Goal: Task Accomplishment & Management: Manage account settings

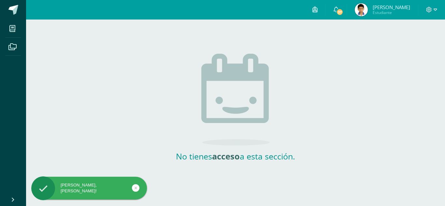
click at [367, 12] on img at bounding box center [361, 9] width 13 height 13
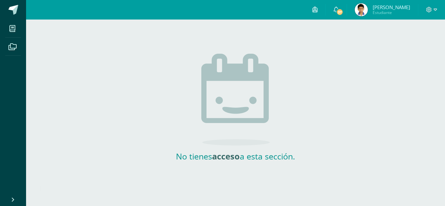
click at [361, 13] on img at bounding box center [361, 9] width 13 height 13
click at [368, 5] on img at bounding box center [361, 9] width 13 height 13
click at [363, 12] on img at bounding box center [361, 9] width 13 height 13
click at [339, 9] on icon at bounding box center [336, 10] width 5 height 6
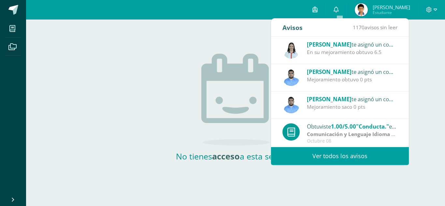
click at [333, 58] on div "Luz Vidal te asignó un comentario en 'Evaluación Final' para 'Reforzamiento de …" at bounding box center [340, 50] width 138 height 27
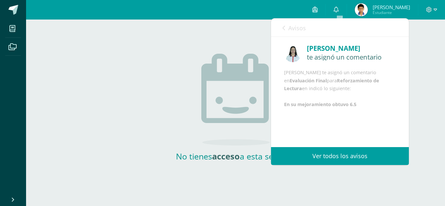
click at [282, 28] on div "Avisos 1170 avisos sin leer Avisos" at bounding box center [340, 28] width 138 height 18
click at [331, 155] on link "Ver todos los avisos" at bounding box center [340, 156] width 138 height 18
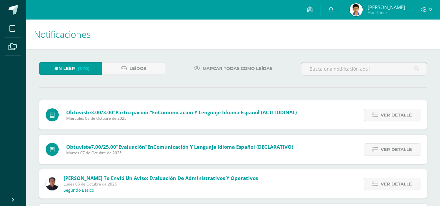
click at [241, 67] on span "Marcar todas como leídas" at bounding box center [237, 69] width 70 height 12
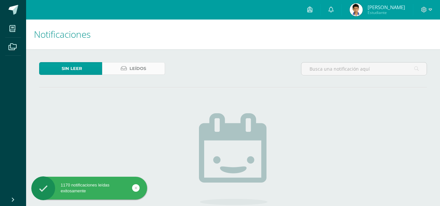
click at [149, 73] on link "Leídos" at bounding box center [133, 68] width 63 height 13
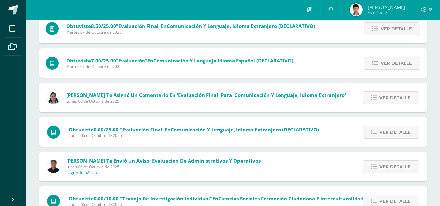
scroll to position [363, 0]
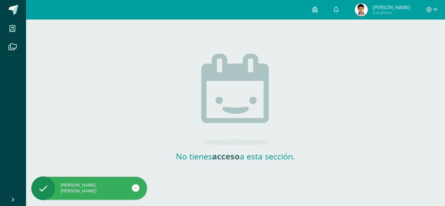
click at [366, 12] on img at bounding box center [361, 9] width 13 height 13
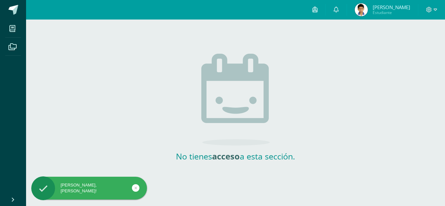
click at [366, 12] on img at bounding box center [361, 9] width 13 height 13
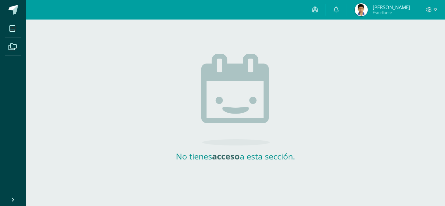
click at [366, 12] on img at bounding box center [361, 9] width 13 height 13
click at [12, 27] on icon at bounding box center [12, 28] width 6 height 7
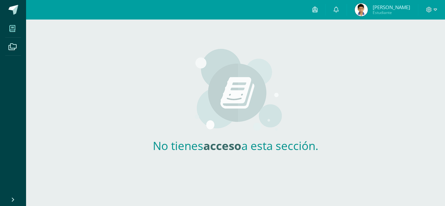
click at [4, 48] on li "Archivos" at bounding box center [13, 47] width 26 height 18
click at [12, 46] on icon at bounding box center [12, 47] width 8 height 7
click at [11, 18] on link at bounding box center [13, 10] width 26 height 20
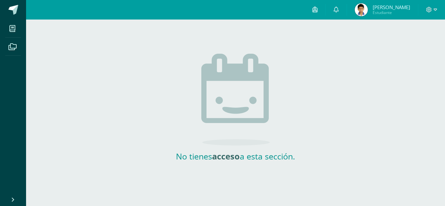
click at [366, 14] on img at bounding box center [361, 9] width 13 height 13
click at [432, 13] on span at bounding box center [431, 9] width 11 height 7
click at [349, 50] on div "No tienes acceso a esta sección." at bounding box center [235, 100] width 321 height 161
drag, startPoint x: 174, startPoint y: 157, endPoint x: 306, endPoint y: 161, distance: 132.1
click at [306, 161] on div "No tienes acceso a esta sección." at bounding box center [235, 100] width 321 height 161
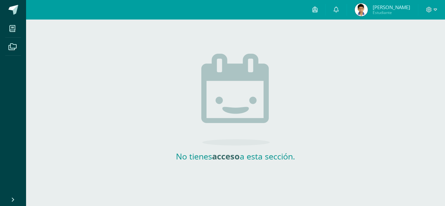
click at [194, 158] on h2 "No tienes acceso a esta sección." at bounding box center [235, 156] width 130 height 11
click at [195, 158] on h2 "No tienes acceso a esta sección." at bounding box center [235, 156] width 130 height 11
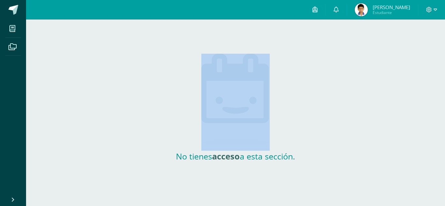
drag, startPoint x: 172, startPoint y: 156, endPoint x: 229, endPoint y: 112, distance: 72.5
click at [229, 112] on div "No tienes acceso a esta sección." at bounding box center [235, 97] width 130 height 129
click at [162, 121] on div "No tienes acceso a esta sección." at bounding box center [235, 100] width 321 height 161
click at [310, 107] on div "No tienes acceso a esta sección." at bounding box center [235, 100] width 321 height 161
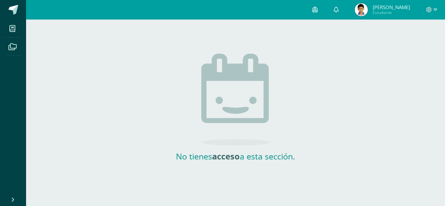
click at [365, 7] on img at bounding box center [361, 9] width 13 height 13
click at [318, 13] on span at bounding box center [315, 9] width 5 height 7
click at [182, 86] on div "No tienes acceso a esta sección." at bounding box center [235, 97] width 130 height 129
click at [339, 8] on icon at bounding box center [336, 10] width 5 height 6
click at [182, 71] on div "No tienes acceso a esta sección." at bounding box center [235, 97] width 130 height 129
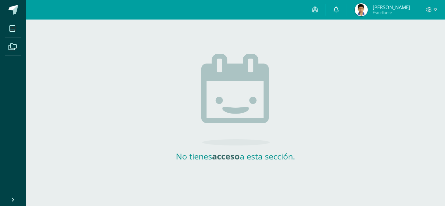
click at [339, 9] on icon at bounding box center [336, 10] width 5 height 6
click at [191, 89] on div "No tienes acceso a esta sección." at bounding box center [235, 97] width 130 height 129
click at [430, 13] on span at bounding box center [431, 9] width 11 height 7
click at [345, 98] on div "No tienes acceso a esta sección." at bounding box center [235, 100] width 321 height 161
drag, startPoint x: 300, startPoint y: 158, endPoint x: 150, endPoint y: 177, distance: 151.4
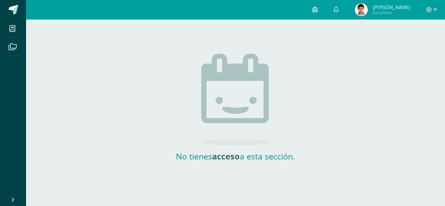
click at [150, 177] on div "No tienes acceso a esta sección." at bounding box center [235, 100] width 321 height 161
click at [206, 161] on h2 "No tienes acceso a esta sección." at bounding box center [235, 156] width 130 height 11
drag, startPoint x: 173, startPoint y: 158, endPoint x: 330, endPoint y: 164, distance: 156.6
click at [330, 164] on div "No tienes acceso a esta sección." at bounding box center [235, 100] width 321 height 161
click at [268, 156] on h2 "No tienes acceso a esta sección." at bounding box center [235, 156] width 130 height 11
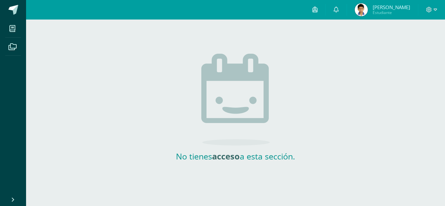
click at [270, 156] on h2 "No tienes acceso a esta sección." at bounding box center [235, 156] width 130 height 11
drag, startPoint x: 175, startPoint y: 157, endPoint x: 312, endPoint y: 166, distance: 137.5
click at [312, 166] on div "No tienes acceso a esta sección." at bounding box center [235, 100] width 321 height 161
click at [311, 166] on div "No tienes acceso a esta sección." at bounding box center [235, 100] width 321 height 161
click at [277, 160] on h2 "No tienes acceso a esta sección." at bounding box center [235, 156] width 130 height 11
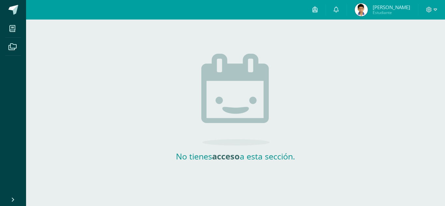
click at [382, 11] on span "Estudiante" at bounding box center [391, 13] width 37 height 6
click at [364, 10] on img at bounding box center [361, 9] width 13 height 13
click at [430, 10] on icon at bounding box center [430, 10] width 6 height 6
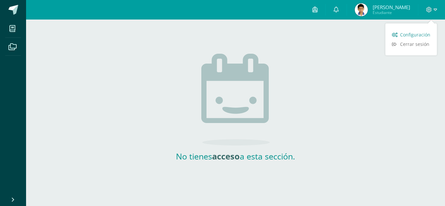
click at [406, 35] on span "Configuración" at bounding box center [415, 35] width 30 height 6
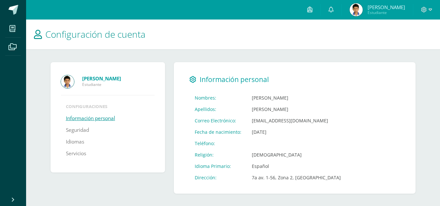
scroll to position [1, 0]
click at [17, 29] on span at bounding box center [12, 28] width 15 height 15
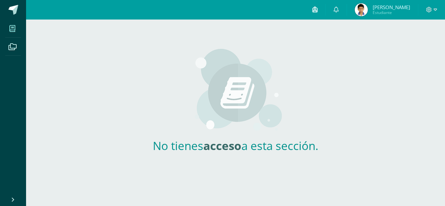
click at [320, 14] on link at bounding box center [315, 10] width 21 height 20
click at [337, 9] on icon at bounding box center [336, 10] width 5 height 6
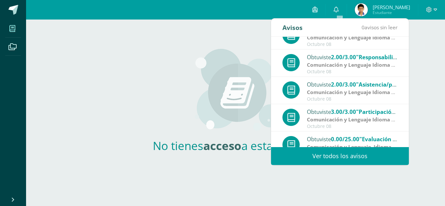
scroll to position [109, 0]
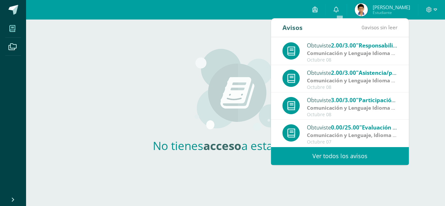
click at [363, 157] on link "Ver todos los avisos" at bounding box center [340, 156] width 138 height 18
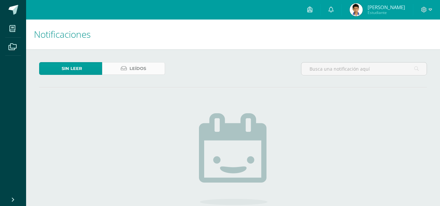
click at [139, 67] on span "Leídos" at bounding box center [137, 69] width 17 height 12
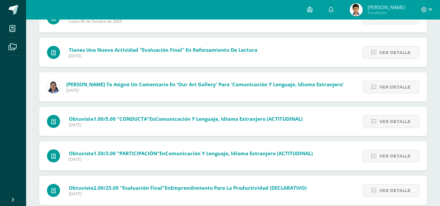
scroll to position [604, 0]
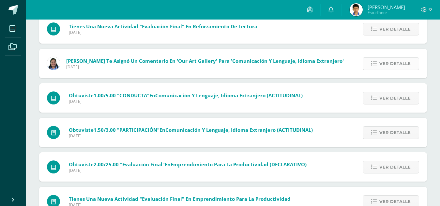
click at [383, 64] on span "Ver detalle" at bounding box center [394, 64] width 31 height 12
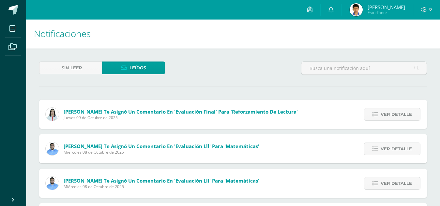
scroll to position [0, 0]
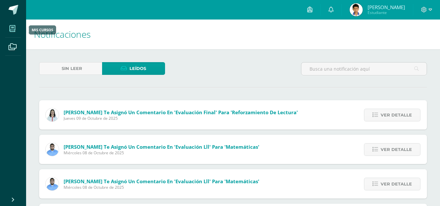
click at [10, 30] on icon at bounding box center [12, 28] width 6 height 7
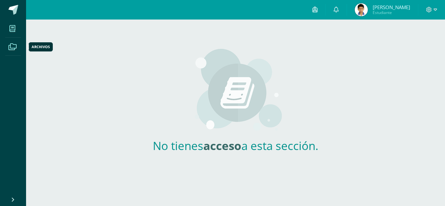
click at [13, 48] on icon at bounding box center [12, 47] width 8 height 7
click at [406, 90] on div "No tienes acceso a esta sección." at bounding box center [235, 96] width 419 height 152
click at [317, 9] on icon at bounding box center [315, 10] width 5 height 6
click at [162, 52] on div "No tienes acceso a esta sección." at bounding box center [235, 96] width 192 height 152
click at [445, 63] on div "No tienes acceso a esta sección." at bounding box center [235, 96] width 419 height 152
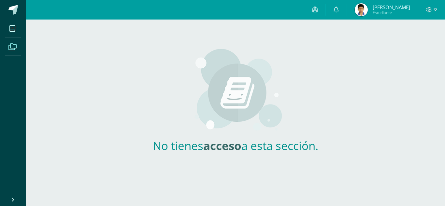
click at [376, 105] on div "No tienes acceso a esta sección." at bounding box center [235, 96] width 419 height 152
click at [87, 71] on div "No tienes acceso a esta sección." at bounding box center [235, 96] width 419 height 152
click at [14, 27] on icon at bounding box center [12, 28] width 6 height 7
click at [11, 28] on icon at bounding box center [12, 28] width 6 height 7
click at [13, 47] on icon at bounding box center [12, 47] width 8 height 7
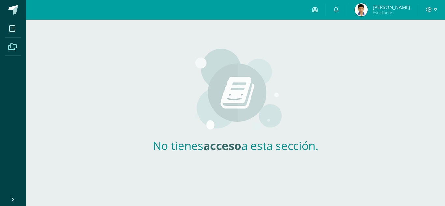
click at [417, 172] on html "Mis cursos Archivos Cerrar panel Configuración Cerrar sesión [PERSON_NAME] Estu…" at bounding box center [222, 86] width 445 height 172
click at [439, 172] on html "Mis cursos Archivos Cerrar panel Configuración Cerrar sesión Samuel Elí Noé Est…" at bounding box center [222, 86] width 445 height 172
click at [445, 57] on div "No tienes acceso a esta sección." at bounding box center [235, 96] width 419 height 152
click at [9, 45] on icon at bounding box center [12, 47] width 8 height 7
click at [11, 6] on span at bounding box center [13, 10] width 10 height 10
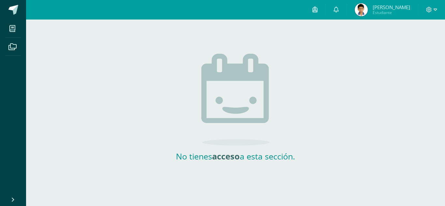
click at [383, 9] on span "[PERSON_NAME]" at bounding box center [391, 7] width 37 height 7
click at [366, 7] on img at bounding box center [361, 9] width 13 height 13
click at [389, 7] on span "[PERSON_NAME]" at bounding box center [391, 7] width 37 height 7
click at [379, 12] on span "Estudiante" at bounding box center [391, 13] width 37 height 6
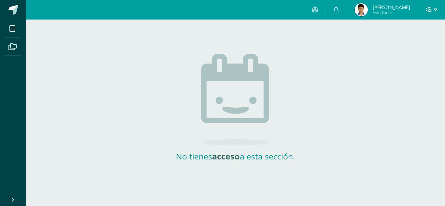
click at [430, 9] on icon at bounding box center [429, 10] width 6 height 6
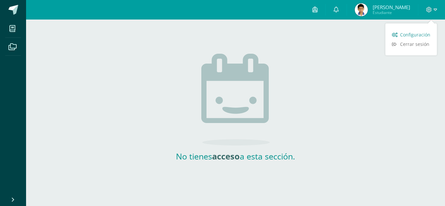
click at [404, 34] on span "Configuración" at bounding box center [415, 35] width 30 height 6
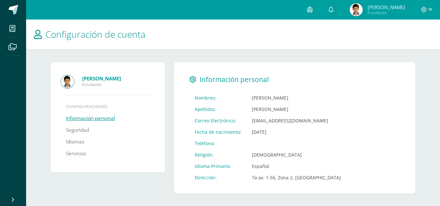
scroll to position [1, 0]
click at [423, 59] on div "Samuel Elí Noé Méndez Asmén Estudiante Configuraciones Información personal Seg…" at bounding box center [232, 128] width 391 height 158
click at [339, 54] on div "Samuel Elí Noé Méndez Asmén Estudiante Configuraciones Información personal Seg…" at bounding box center [232, 128] width 391 height 158
click at [85, 119] on link "Información personal" at bounding box center [90, 118] width 49 height 12
click at [57, 56] on div "[PERSON_NAME] Estudiante Configuraciones Información personal Seguridad Idiomas…" at bounding box center [232, 128] width 391 height 158
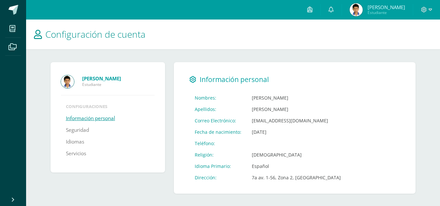
click at [108, 118] on link "Información personal" at bounding box center [90, 119] width 49 height 12
click at [175, 51] on div "Samuel Elí Noé Méndez Asmén Estudiante Configuraciones Información personal Seg…" at bounding box center [232, 128] width 391 height 158
click at [40, 34] on icon at bounding box center [38, 34] width 8 height 9
click at [312, 12] on icon at bounding box center [309, 10] width 5 height 6
click at [210, 31] on h1 "Configuración de cuenta" at bounding box center [233, 35] width 398 height 30
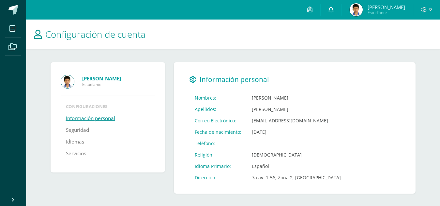
click at [333, 8] on icon at bounding box center [330, 10] width 5 height 6
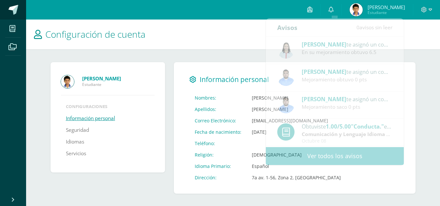
click at [15, 9] on span at bounding box center [13, 10] width 10 height 10
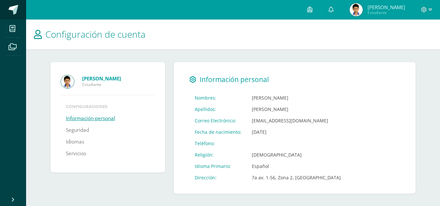
click at [15, 9] on span at bounding box center [13, 10] width 10 height 10
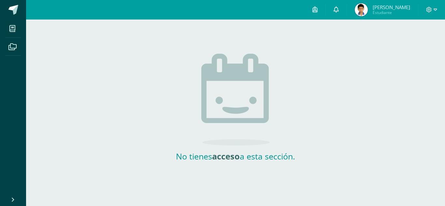
click at [339, 12] on span at bounding box center [336, 9] width 5 height 7
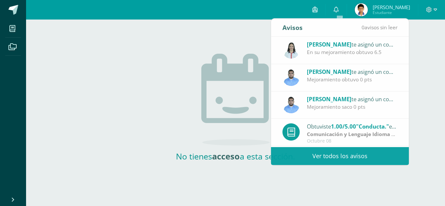
click at [136, 46] on div "No tienes acceso a esta sección." at bounding box center [235, 100] width 321 height 161
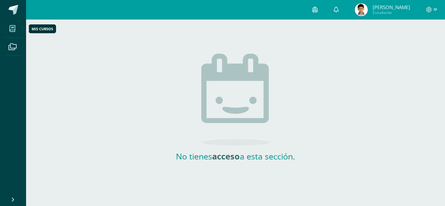
click at [9, 29] on icon at bounding box center [12, 28] width 6 height 7
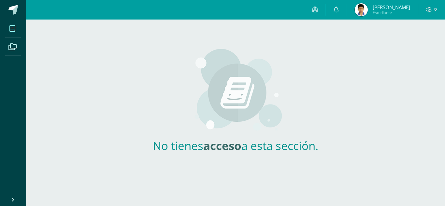
click at [366, 9] on img at bounding box center [361, 9] width 13 height 13
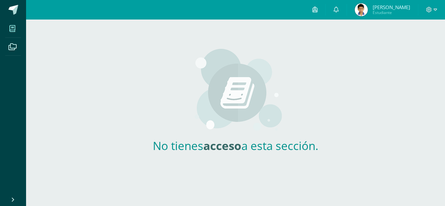
click at [366, 9] on img at bounding box center [361, 9] width 13 height 13
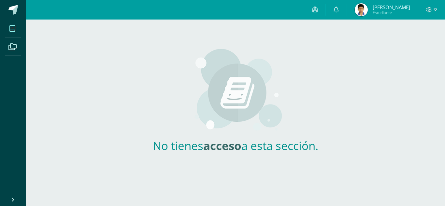
drag, startPoint x: 366, startPoint y: 9, endPoint x: 370, endPoint y: 8, distance: 4.6
click at [368, 8] on img at bounding box center [361, 9] width 13 height 13
click at [386, 7] on span "[PERSON_NAME]" at bounding box center [391, 7] width 37 height 7
click at [365, 7] on img at bounding box center [361, 9] width 13 height 13
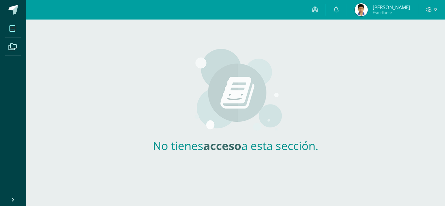
drag, startPoint x: 365, startPoint y: 7, endPoint x: 365, endPoint y: 10, distance: 3.9
click at [365, 10] on img at bounding box center [361, 9] width 13 height 13
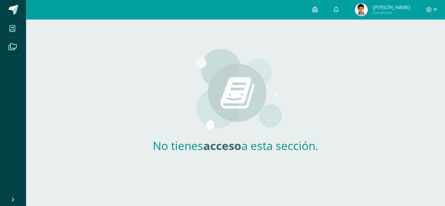
click at [365, 10] on img at bounding box center [361, 9] width 13 height 13
click at [388, 6] on span "[PERSON_NAME]" at bounding box center [391, 7] width 37 height 7
click at [382, 10] on span "Estudiante" at bounding box center [391, 13] width 37 height 6
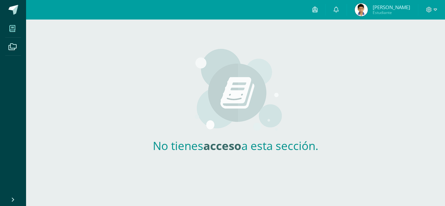
click at [382, 10] on span "Estudiante" at bounding box center [391, 13] width 37 height 6
click at [368, 7] on img at bounding box center [361, 9] width 13 height 13
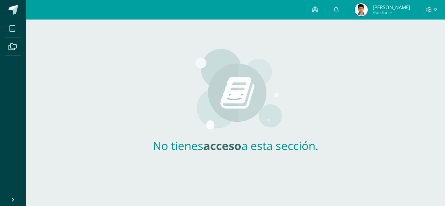
click at [388, 8] on span "[PERSON_NAME]" at bounding box center [391, 7] width 37 height 7
click at [403, 6] on span "[PERSON_NAME]" at bounding box center [391, 7] width 37 height 7
click at [431, 11] on icon at bounding box center [429, 10] width 6 height 6
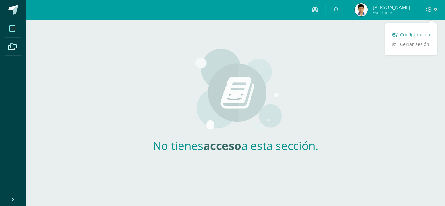
click at [404, 35] on span "Configuración" at bounding box center [415, 35] width 30 height 6
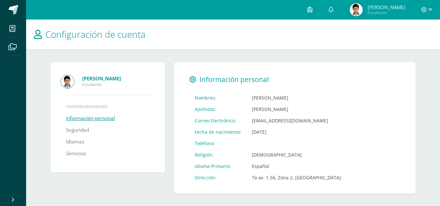
click at [356, 14] on img at bounding box center [355, 9] width 13 height 13
click at [360, 8] on img at bounding box center [355, 9] width 13 height 13
click at [69, 79] on img at bounding box center [67, 81] width 13 height 13
click at [12, 46] on icon at bounding box center [12, 47] width 8 height 7
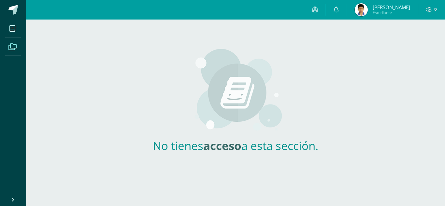
click at [386, 11] on span "Estudiante" at bounding box center [391, 13] width 37 height 6
click at [368, 9] on img at bounding box center [361, 9] width 13 height 13
click at [13, 30] on icon at bounding box center [12, 28] width 6 height 7
click at [366, 11] on img at bounding box center [361, 9] width 13 height 13
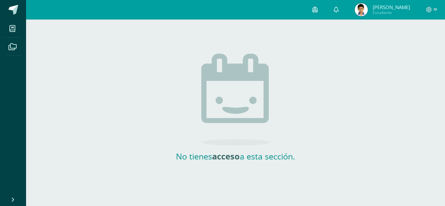
click at [387, 5] on span "[PERSON_NAME]" at bounding box center [391, 7] width 37 height 7
click at [358, 12] on span "[PERSON_NAME] Estudiante" at bounding box center [383, 9] width 58 height 13
click at [13, 198] on icon at bounding box center [12, 200] width 5 height 7
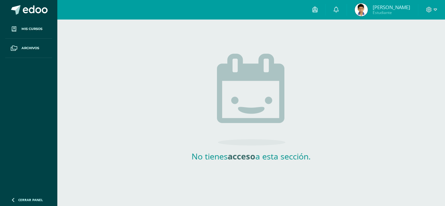
click at [393, 7] on span "[PERSON_NAME]" at bounding box center [391, 7] width 37 height 7
click at [415, 8] on link "[PERSON_NAME] Estudiante" at bounding box center [382, 10] width 71 height 20
click at [390, 7] on span "[PERSON_NAME]" at bounding box center [391, 7] width 37 height 7
click at [36, 27] on span "Mis cursos" at bounding box center [32, 28] width 21 height 5
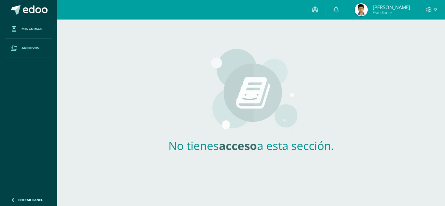
click at [37, 50] on span "Archivos" at bounding box center [31, 48] width 18 height 5
click at [373, 12] on span "[PERSON_NAME] Estudiante" at bounding box center [383, 9] width 58 height 13
click at [436, 10] on icon at bounding box center [436, 10] width 4 height 6
click at [368, 9] on img at bounding box center [361, 9] width 13 height 13
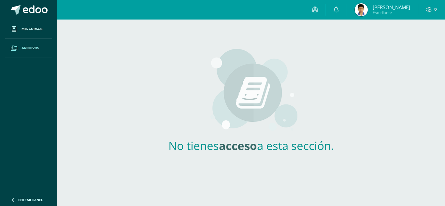
click at [368, 9] on img at bounding box center [361, 9] width 13 height 13
click at [390, 10] on span "Estudiante" at bounding box center [391, 13] width 37 height 6
click at [25, 31] on span "Mis cursos" at bounding box center [32, 28] width 21 height 5
drag, startPoint x: 440, startPoint y: 48, endPoint x: 420, endPoint y: 112, distance: 66.9
click at [420, 112] on div "No tienes acceso a esta sección." at bounding box center [251, 96] width 388 height 152
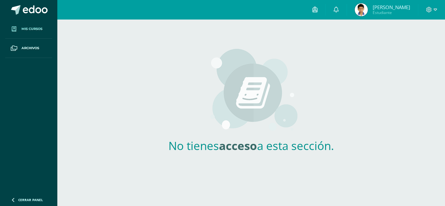
drag, startPoint x: 385, startPoint y: 134, endPoint x: 391, endPoint y: 132, distance: 6.4
click at [391, 132] on div "No tienes acceso a esta sección." at bounding box center [251, 96] width 388 height 152
click at [262, 82] on img at bounding box center [251, 90] width 92 height 85
click at [71, 69] on div "No tienes acceso a esta sección." at bounding box center [251, 96] width 388 height 152
click at [13, 201] on icon at bounding box center [12, 200] width 5 height 7
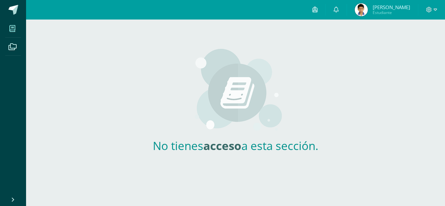
click at [13, 201] on icon at bounding box center [12, 200] width 5 height 7
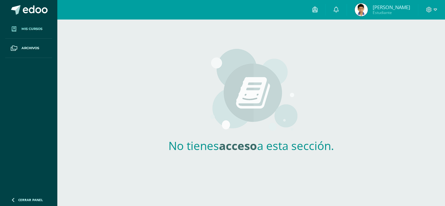
click at [444, 172] on html "Mis cursos Archivos Cerrar panel Configuración Cerrar sesión Samuel Elí Noé Est…" at bounding box center [222, 86] width 445 height 172
click at [428, 156] on div "No tienes acceso a esta sección." at bounding box center [251, 96] width 388 height 152
click at [367, 9] on img at bounding box center [361, 9] width 13 height 13
click at [364, 8] on img at bounding box center [361, 9] width 13 height 13
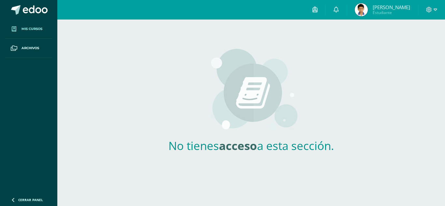
drag, startPoint x: 364, startPoint y: 8, endPoint x: 376, endPoint y: 7, distance: 11.4
click at [376, 7] on span "[PERSON_NAME] Estudiante" at bounding box center [383, 9] width 58 height 13
click at [380, 8] on span "[PERSON_NAME]" at bounding box center [391, 7] width 37 height 7
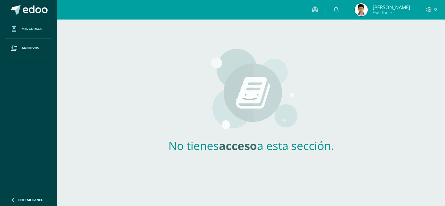
click at [380, 8] on span "[PERSON_NAME]" at bounding box center [391, 7] width 37 height 7
click at [366, 7] on img at bounding box center [361, 9] width 13 height 13
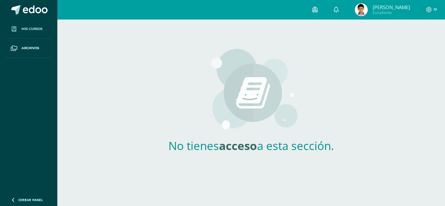
click at [366, 7] on img at bounding box center [361, 9] width 13 height 13
drag, startPoint x: 366, startPoint y: 7, endPoint x: 383, endPoint y: 7, distance: 16.3
click at [383, 7] on span "[PERSON_NAME] Estudiante" at bounding box center [383, 9] width 58 height 13
click at [383, 7] on span "[PERSON_NAME]" at bounding box center [391, 7] width 37 height 7
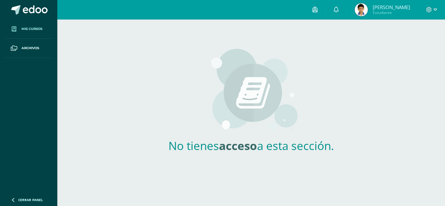
click at [360, 9] on img at bounding box center [361, 9] width 13 height 13
click at [379, 13] on span "Estudiante" at bounding box center [391, 13] width 37 height 6
click at [365, 9] on img at bounding box center [361, 9] width 13 height 13
click at [135, 118] on div "No tienes acceso a esta sección." at bounding box center [251, 96] width 388 height 152
drag, startPoint x: 444, startPoint y: 64, endPoint x: 441, endPoint y: 148, distance: 84.8
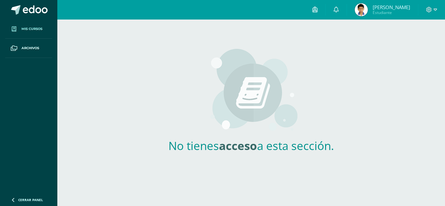
click at [441, 148] on div "No tienes acceso a esta sección." at bounding box center [251, 96] width 388 height 152
click at [400, 172] on html "Mis cursos Archivos Cerrar panel Configuración Cerrar sesión Samuel Elí Noé Est…" at bounding box center [222, 86] width 445 height 172
click at [120, 161] on div "No tienes acceso a esta sección." at bounding box center [251, 96] width 388 height 152
click at [9, 31] on span at bounding box center [14, 29] width 12 height 12
click at [362, 14] on img at bounding box center [361, 9] width 13 height 13
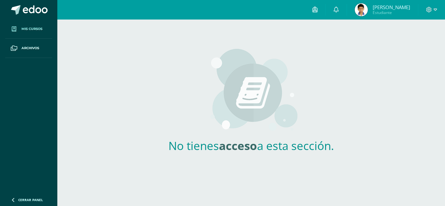
click at [364, 12] on img at bounding box center [361, 9] width 13 height 13
click at [367, 7] on img at bounding box center [361, 9] width 13 height 13
click at [373, 8] on span "[PERSON_NAME] Estudiante" at bounding box center [383, 9] width 58 height 13
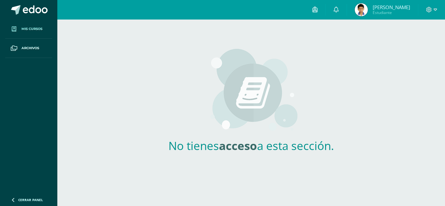
click at [373, 8] on span "[PERSON_NAME] Estudiante" at bounding box center [383, 9] width 58 height 13
click at [389, 7] on span "[PERSON_NAME]" at bounding box center [391, 7] width 37 height 7
click at [364, 11] on img at bounding box center [361, 9] width 13 height 13
click at [317, 9] on icon at bounding box center [315, 10] width 5 height 6
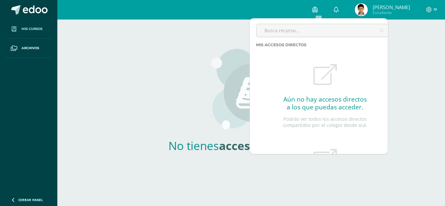
click at [182, 85] on div "No tienes acceso a esta sección." at bounding box center [251, 96] width 192 height 152
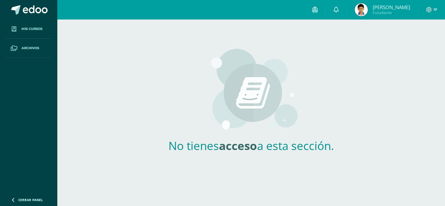
click at [32, 48] on span "Archivos" at bounding box center [31, 48] width 18 height 5
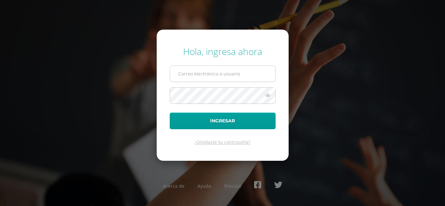
click at [253, 73] on input "text" at bounding box center [222, 74] width 105 height 16
type input "24105@lasallechiquimula.edu.gt"
click at [139, 76] on div "Hola, ingresa ahora 24105@lasallechiquimula.edu.gt Ingresar ¿Olvidaste tu contr…" at bounding box center [222, 103] width 420 height 126
click at [268, 95] on icon at bounding box center [268, 96] width 8 height 8
click at [77, 77] on div "Hola, ingresa ahora 24105@lasallechiquimula.edu.gt Ingresar ¿Olvidaste tu contr…" at bounding box center [222, 103] width 420 height 126
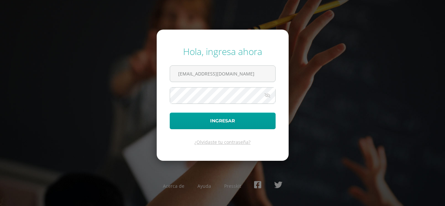
click at [77, 77] on div "Hola, ingresa ahora 24105@lasallechiquimula.edu.gt Ingresar ¿Olvidaste tu contr…" at bounding box center [222, 103] width 420 height 126
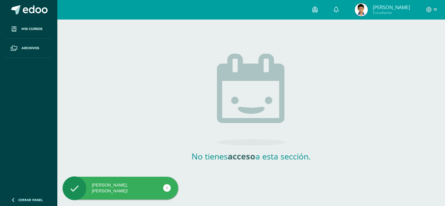
click at [146, 191] on div "Hola Samuel Elí Noé, bienvenido a Edoo!" at bounding box center [121, 189] width 116 height 12
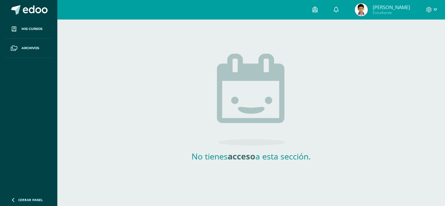
click at [367, 6] on img at bounding box center [361, 9] width 13 height 13
click at [362, 12] on img at bounding box center [361, 9] width 13 height 13
click at [390, 7] on span "[PERSON_NAME]" at bounding box center [391, 7] width 37 height 7
drag, startPoint x: 419, startPoint y: 1, endPoint x: 174, endPoint y: 39, distance: 248.8
click at [174, 39] on div "No tienes acceso a esta sección." at bounding box center [251, 100] width 321 height 161
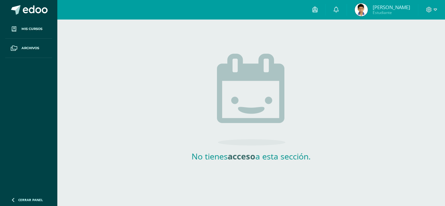
click at [366, 12] on img at bounding box center [361, 9] width 13 height 13
click at [368, 7] on img at bounding box center [361, 9] width 13 height 13
click at [363, 11] on img at bounding box center [361, 9] width 13 height 13
click at [364, 10] on img at bounding box center [361, 9] width 13 height 13
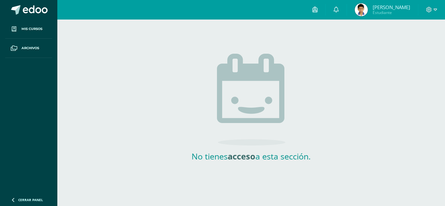
click at [384, 8] on span "[PERSON_NAME]" at bounding box center [391, 7] width 37 height 7
click at [385, 11] on span "Estudiante" at bounding box center [391, 13] width 37 height 6
click at [368, 9] on img at bounding box center [361, 9] width 13 height 13
click at [364, 13] on img at bounding box center [361, 9] width 13 height 13
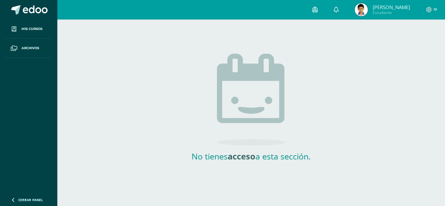
click at [372, 13] on span "[PERSON_NAME] Estudiante" at bounding box center [383, 9] width 58 height 13
click at [386, 12] on span "Estudiante" at bounding box center [391, 13] width 37 height 6
click at [21, 7] on link at bounding box center [28, 10] width 57 height 20
click at [364, 10] on img at bounding box center [361, 9] width 13 height 13
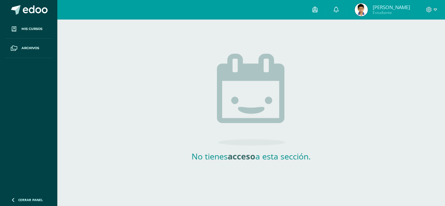
click at [364, 10] on img at bounding box center [361, 9] width 13 height 13
click at [378, 13] on span "Estudiante" at bounding box center [391, 13] width 37 height 6
